Goal: Answer question/provide support

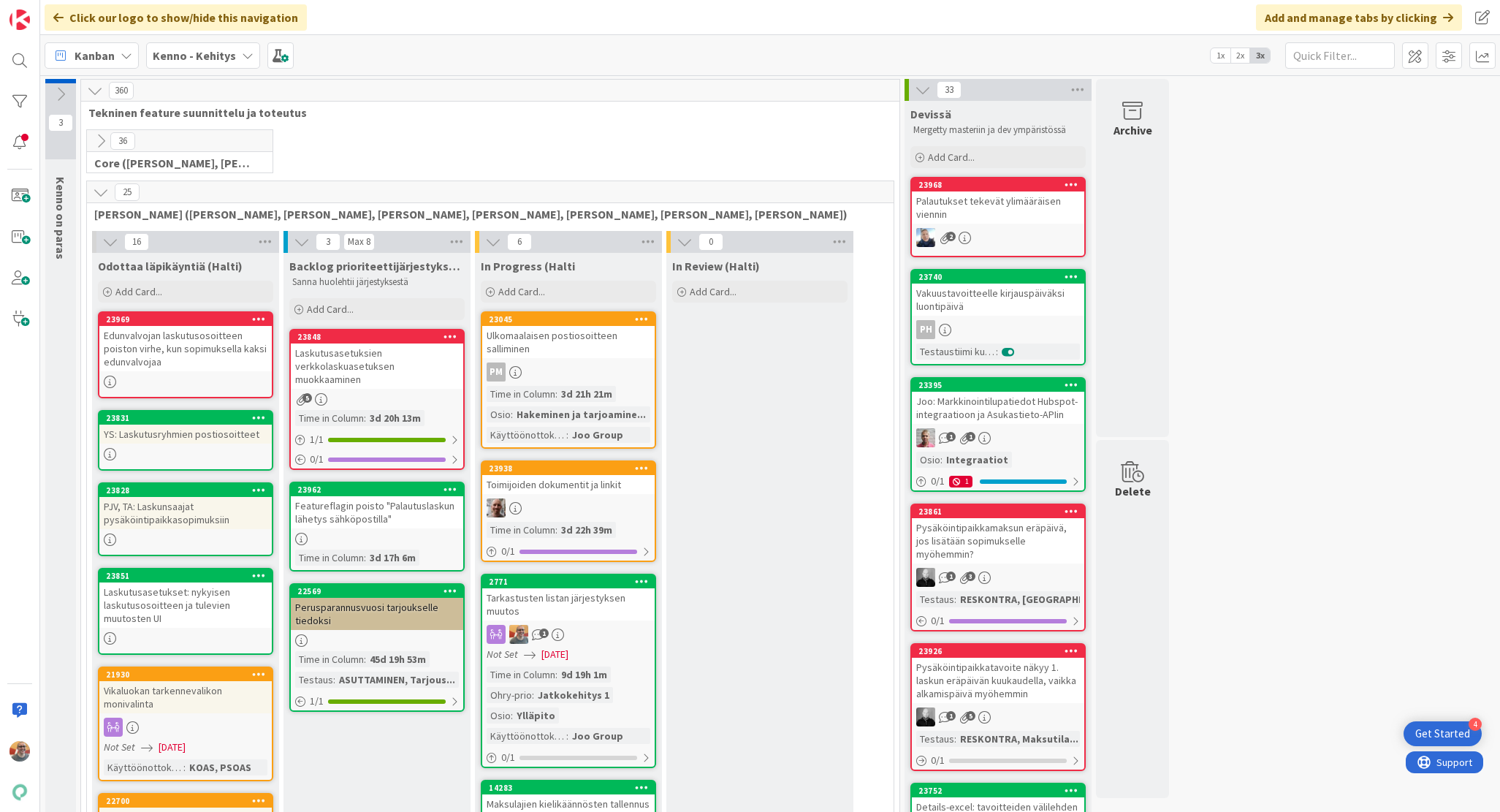
click at [585, 611] on div "Tarkastusten listan järjestyksen muutos" at bounding box center [568, 604] width 172 height 32
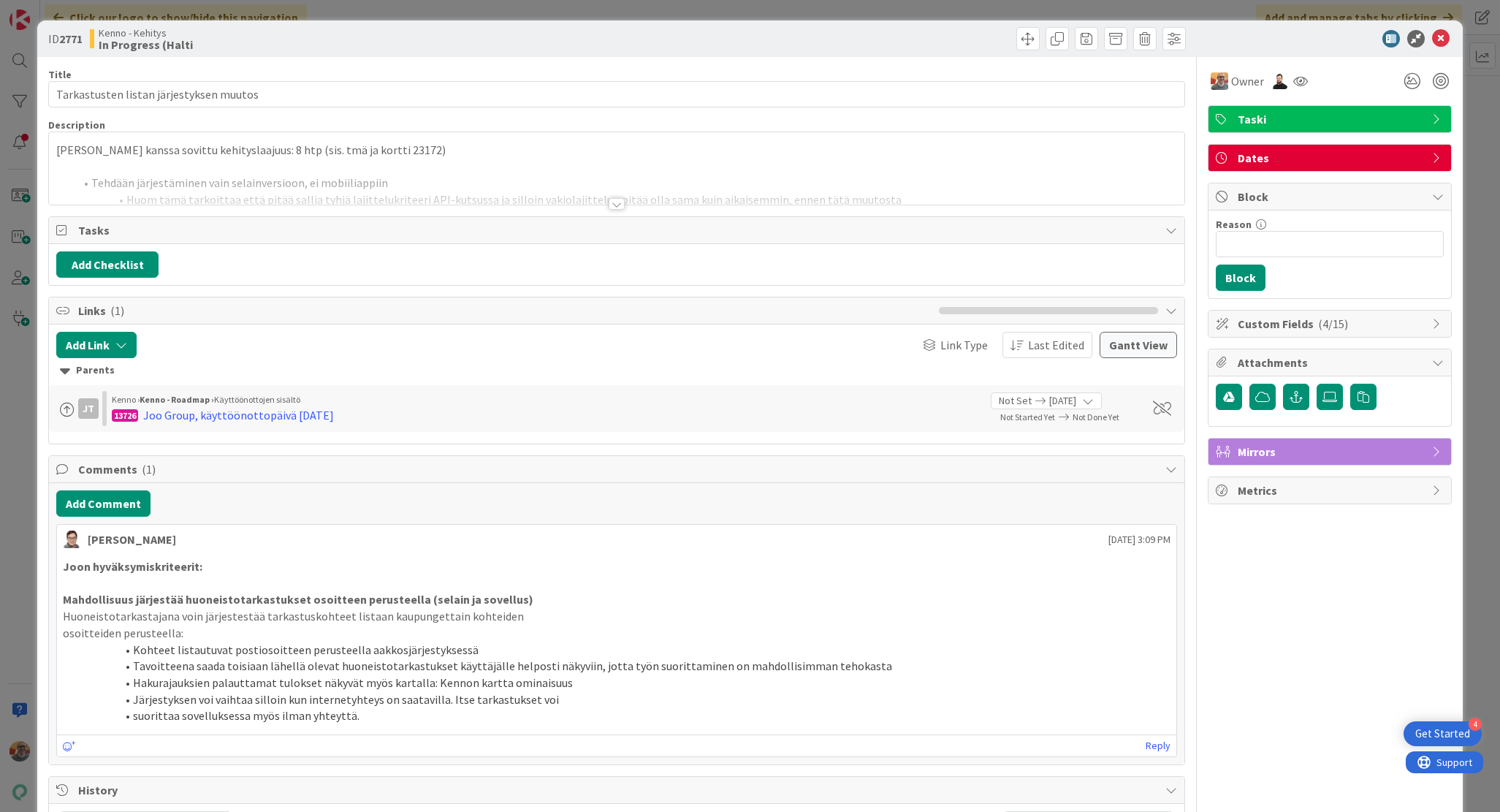
click at [464, 172] on div at bounding box center [616, 186] width 1135 height 37
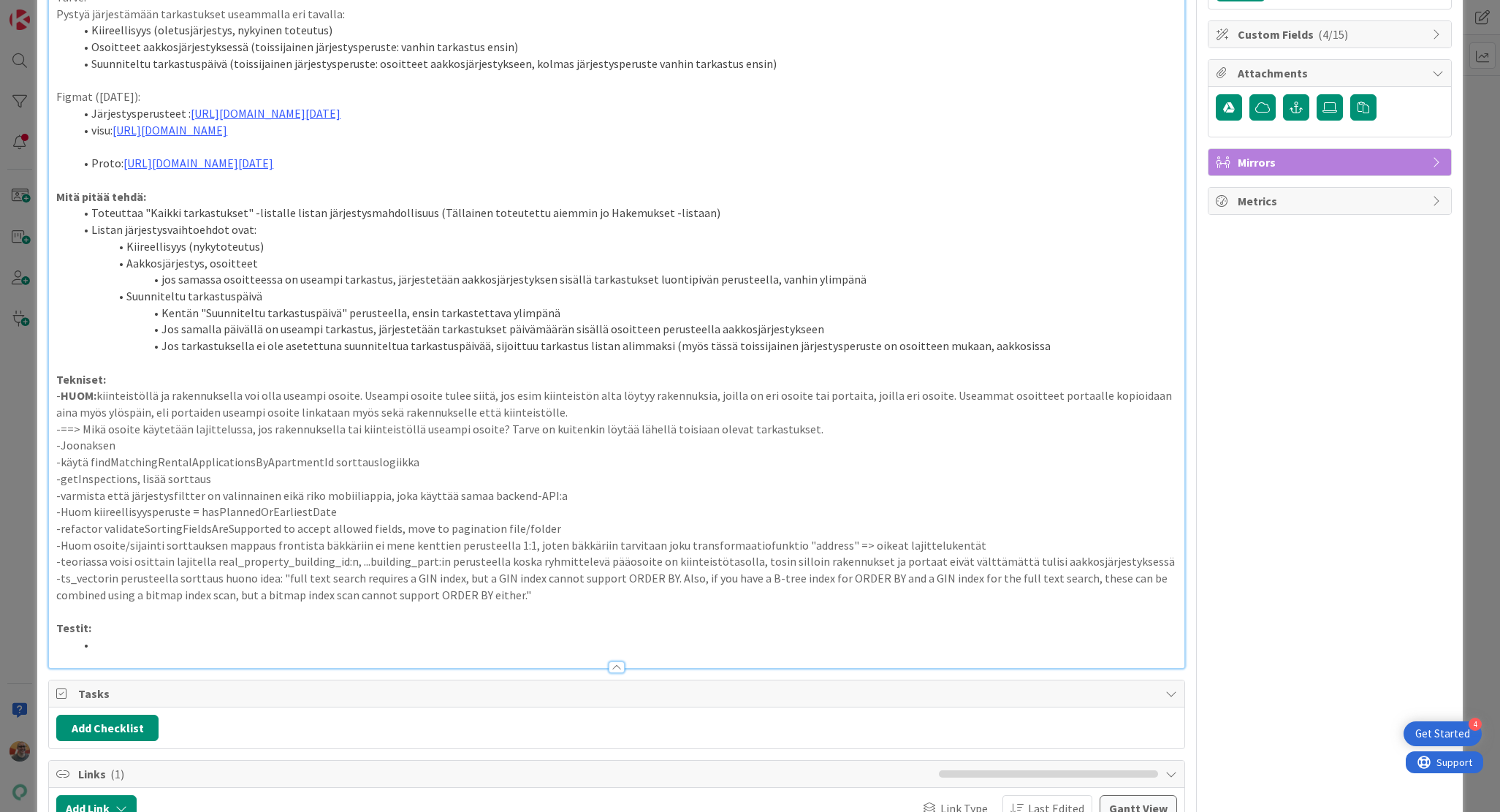
scroll to position [268, 0]
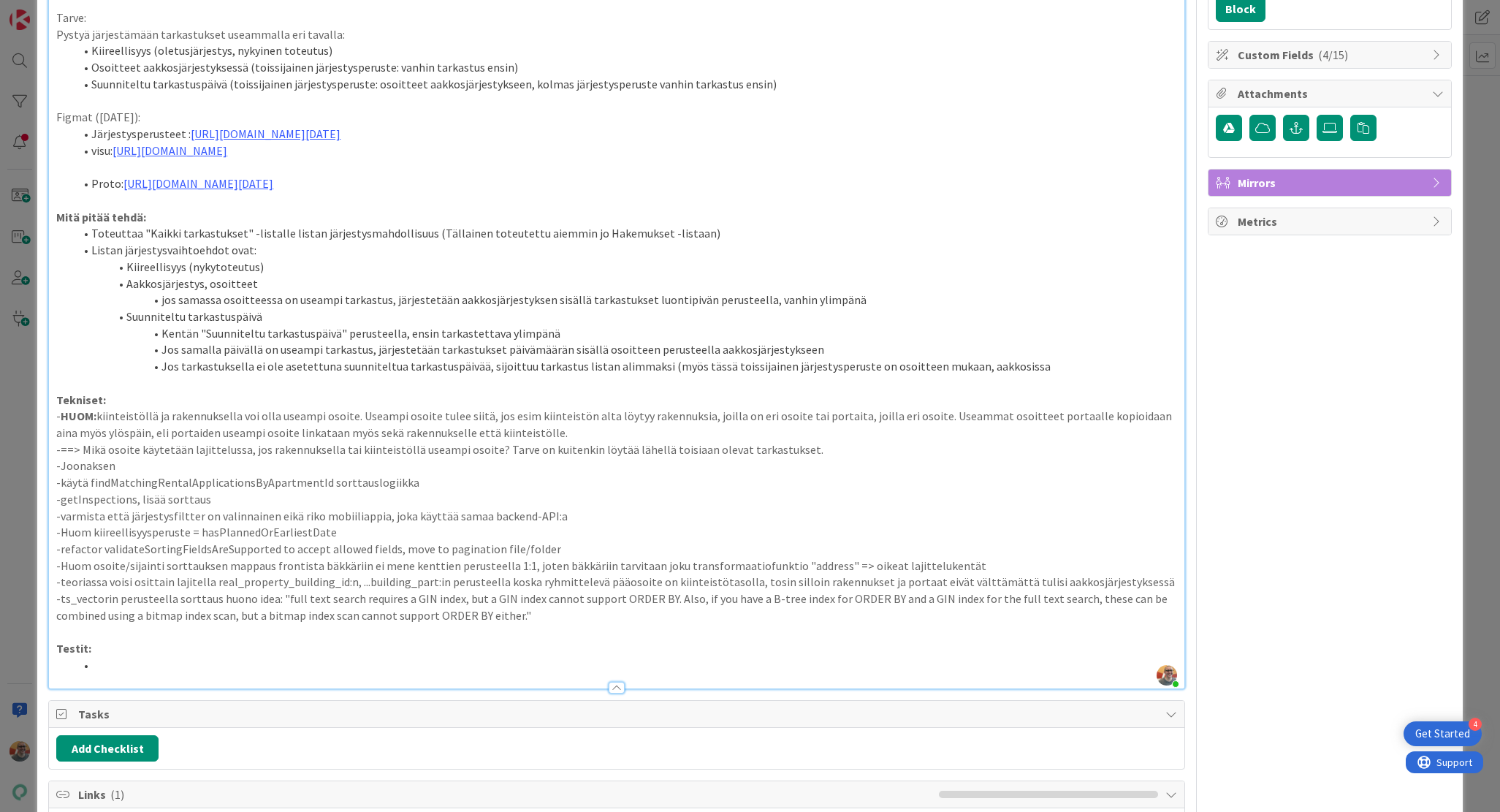
click at [248, 491] on p "-käytä findMatchingRentalApplicationsByApartmentId sorttauslogiikka" at bounding box center [615, 483] width 1120 height 17
click at [806, 458] on p "-==> Mikä osoite käytetään lajittelussa, jos rakennuksella tai kiinteistöllä us…" at bounding box center [615, 449] width 1120 height 17
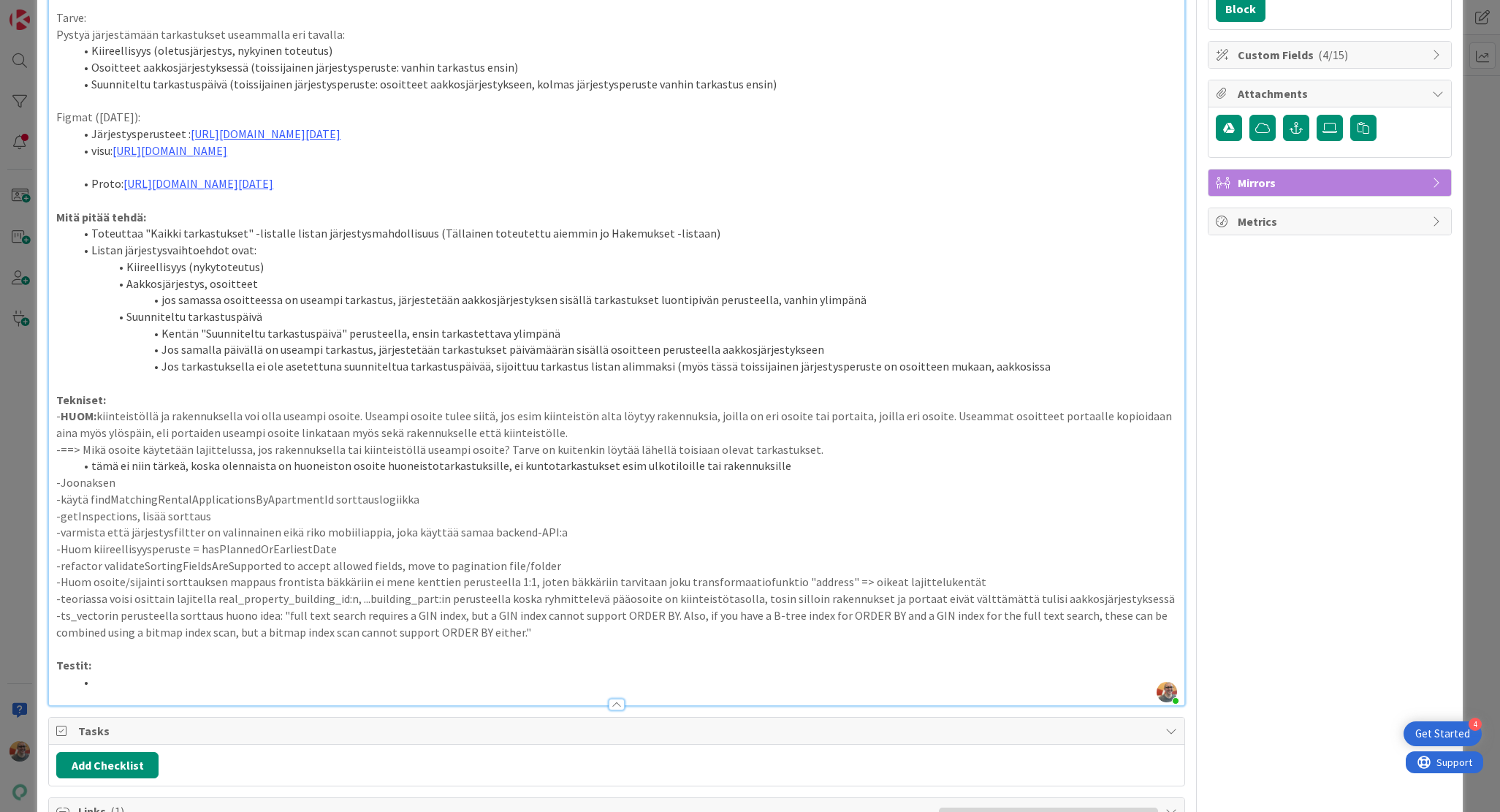
click at [725, 475] on li "tämä ei niin tärkeä, koska olennaista on huoneiston osoite huoneistotarkastuksi…" at bounding box center [625, 466] width 1103 height 17
click at [734, 475] on li "tämä ei niin tärkeä, koska olennaista on huoneiston osoite huoneistotarkastuksi…" at bounding box center [625, 466] width 1103 height 17
